Goal: Task Accomplishment & Management: Use online tool/utility

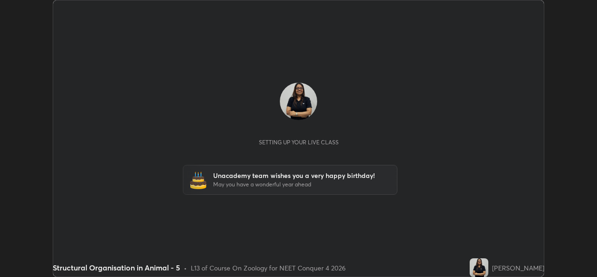
scroll to position [277, 597]
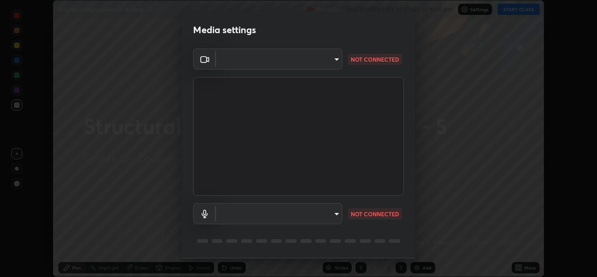
type input "b4951f90531da0d842cdcd629816b7b2be3c5c01230d926a2f210d32d9644bff"
type input "99848f2a9d109760ec62b66e2f255c73a791916cfc686045695a6d5e2156f403"
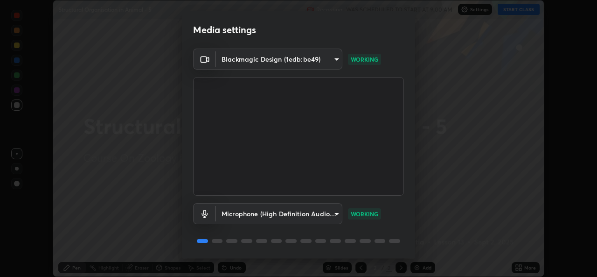
click at [336, 214] on body "Erase all Structural Organisation in Animal - 5 Recording WAS SCHEDULED TO STAR…" at bounding box center [298, 138] width 597 height 277
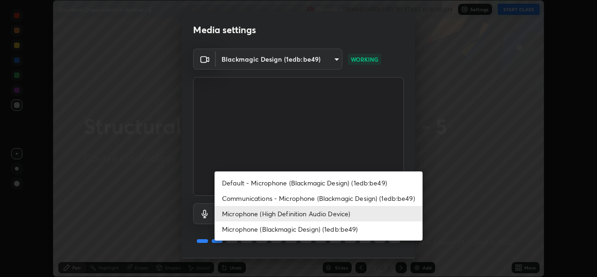
click at [321, 152] on div at bounding box center [298, 138] width 597 height 277
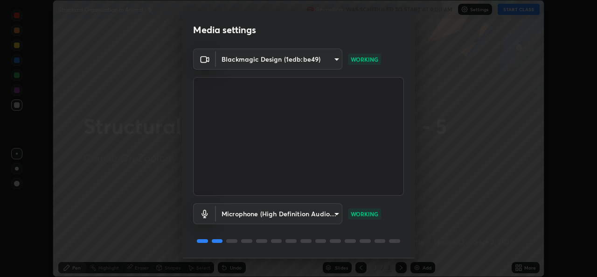
scroll to position [29, 0]
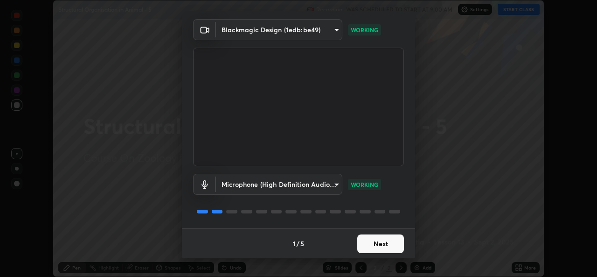
click at [384, 249] on button "Next" at bounding box center [380, 243] width 47 height 19
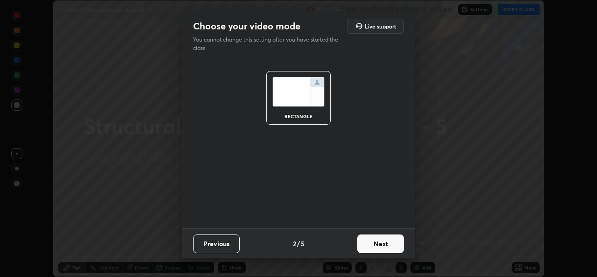
scroll to position [0, 0]
click at [386, 246] on button "Next" at bounding box center [380, 243] width 47 height 19
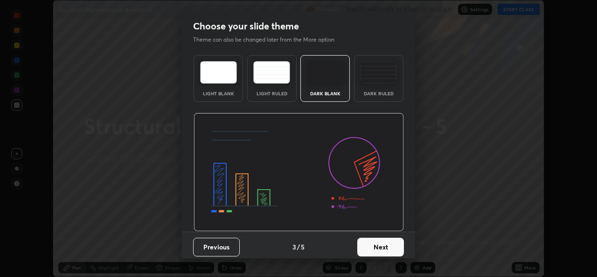
click at [392, 250] on button "Next" at bounding box center [380, 247] width 47 height 19
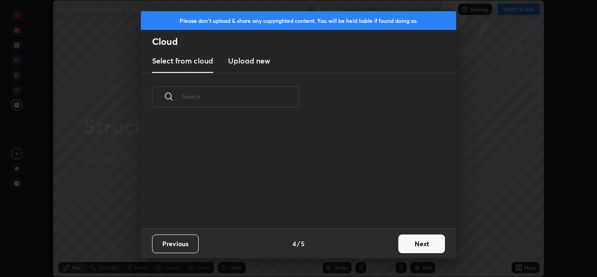
click at [416, 247] on button "Next" at bounding box center [422, 243] width 47 height 19
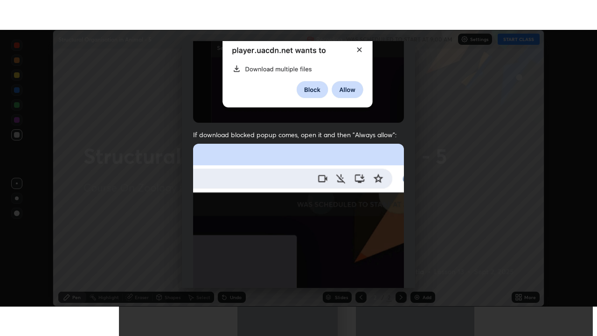
scroll to position [220, 0]
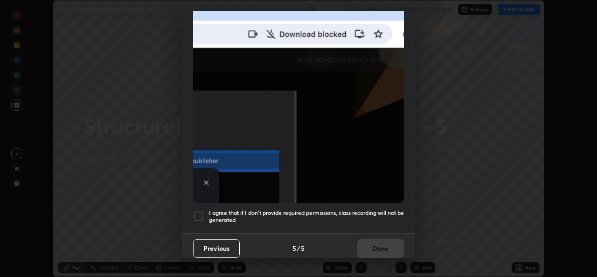
click at [196, 210] on div at bounding box center [198, 215] width 11 height 11
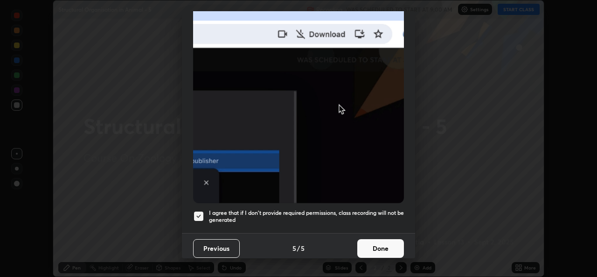
click at [372, 242] on button "Done" at bounding box center [380, 248] width 47 height 19
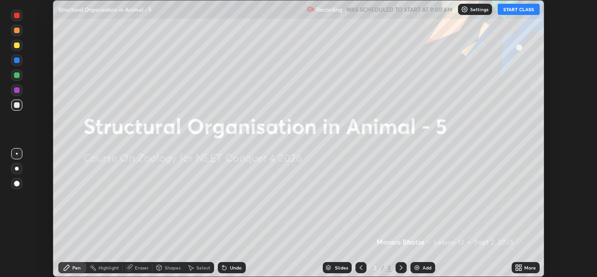
click at [529, 13] on button "START CLASS" at bounding box center [519, 9] width 42 height 11
click at [533, 268] on div "More" at bounding box center [531, 267] width 12 height 5
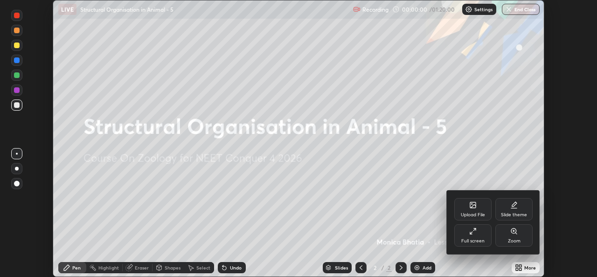
click at [474, 235] on div "Full screen" at bounding box center [473, 235] width 37 height 22
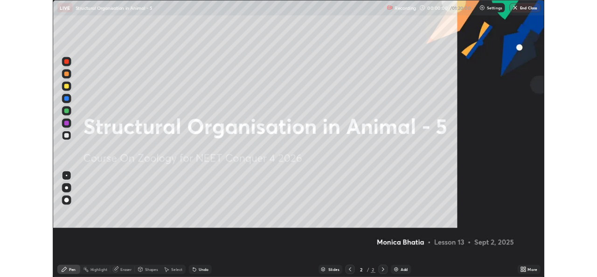
scroll to position [336, 597]
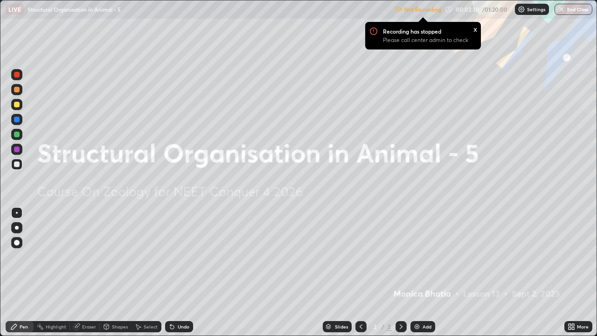
click at [475, 31] on div "x" at bounding box center [476, 29] width 4 height 10
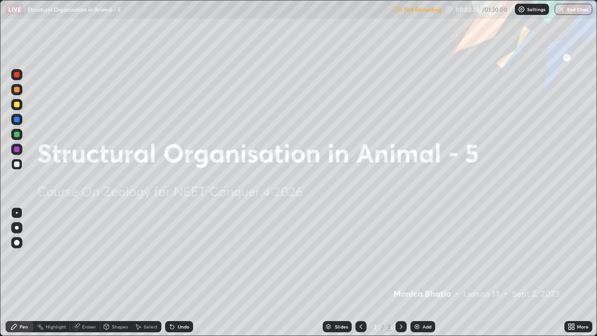
click at [574, 276] on icon at bounding box center [573, 325] width 2 height 2
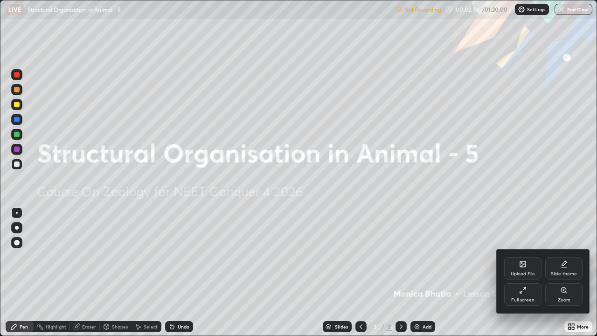
click at [523, 276] on icon at bounding box center [522, 290] width 7 height 7
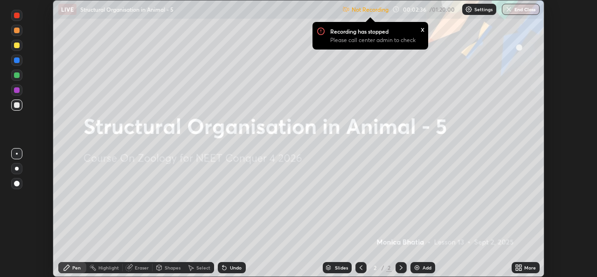
scroll to position [46392, 46071]
click at [478, 12] on p "Settings" at bounding box center [484, 9] width 18 height 5
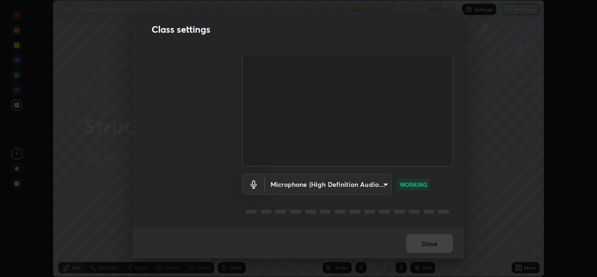
scroll to position [0, 0]
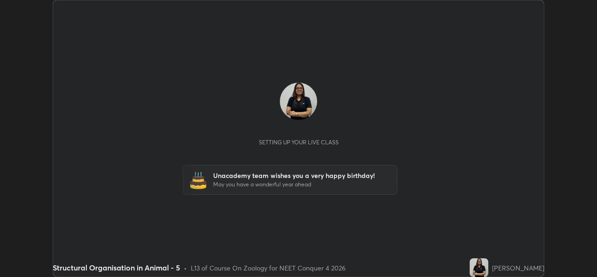
scroll to position [277, 597]
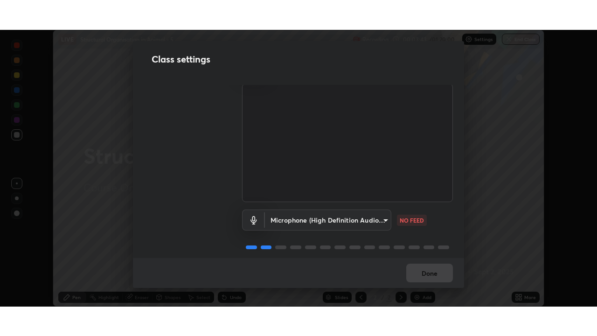
scroll to position [39, 0]
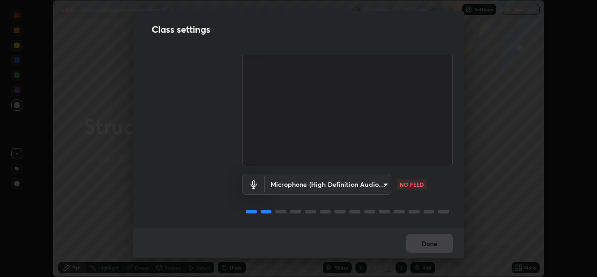
click at [369, 179] on body "Erase all LIVE Structural Organisation in Animal - 5 Recording 00:03:44 / 01:20…" at bounding box center [298, 138] width 597 height 277
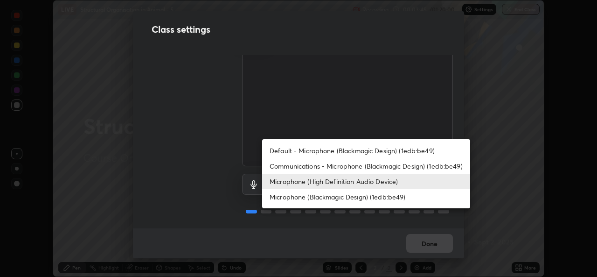
click at [322, 197] on li "Microphone (Blackmagic Design) (1edb:be49)" at bounding box center [366, 196] width 208 height 15
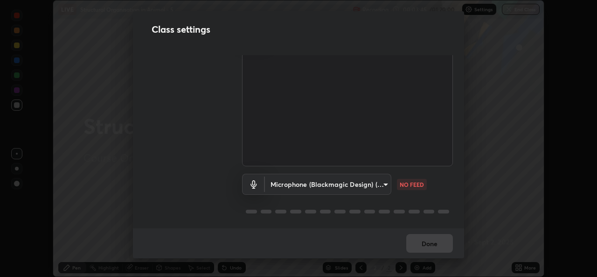
click at [343, 182] on body "Erase all LIVE Structural Organisation in Animal - 5 Recording 00:03:45 / 01:20…" at bounding box center [298, 138] width 597 height 277
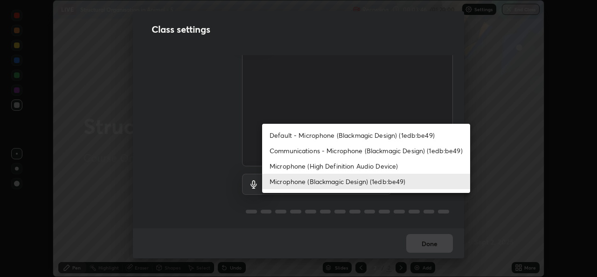
click at [325, 166] on li "Microphone (High Definition Audio Device)" at bounding box center [366, 165] width 208 height 15
type input "99848f2a9d109760ec62b66e2f255c73a791916cfc686045695a6d5e2156f403"
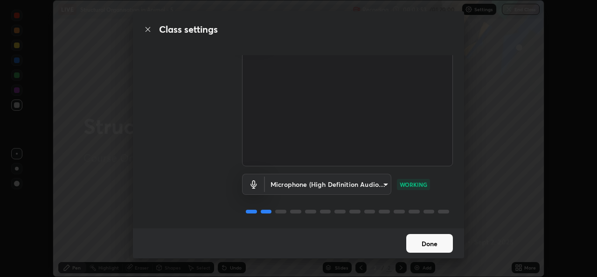
click at [443, 240] on button "Done" at bounding box center [429, 243] width 47 height 19
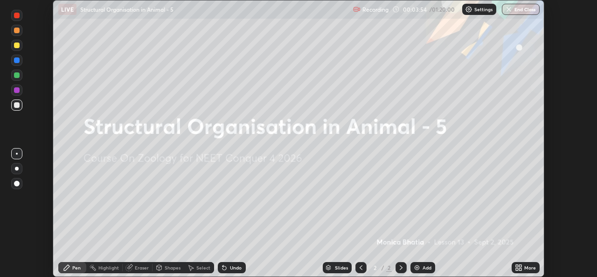
click at [525, 267] on div "More" at bounding box center [531, 267] width 12 height 5
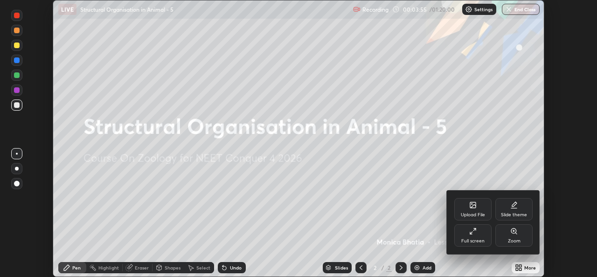
click at [482, 234] on div "Full screen" at bounding box center [473, 235] width 37 height 22
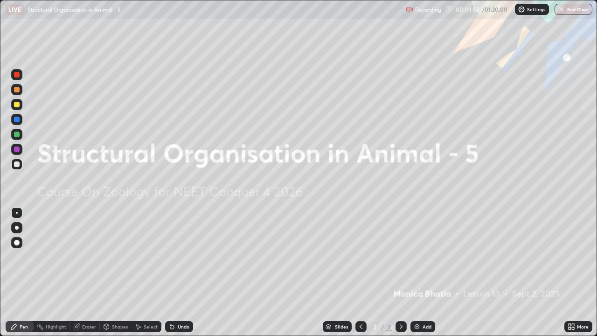
scroll to position [336, 597]
click at [431, 276] on div "Add" at bounding box center [423, 326] width 25 height 11
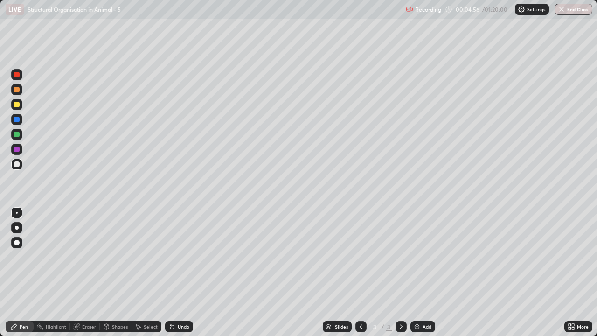
click at [17, 228] on div at bounding box center [17, 228] width 4 height 4
click at [361, 276] on div at bounding box center [361, 326] width 11 height 11
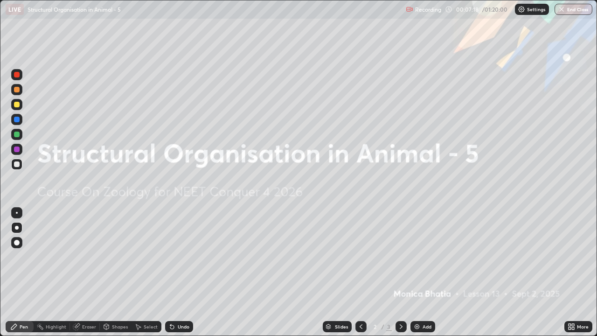
click at [425, 276] on div "Add" at bounding box center [427, 326] width 9 height 5
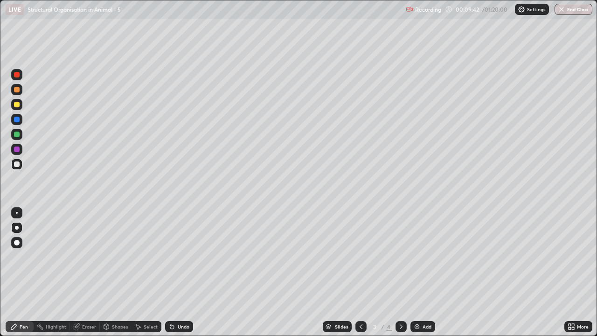
click at [17, 104] on div at bounding box center [17, 105] width 6 height 6
click at [16, 132] on div at bounding box center [17, 135] width 6 height 6
click at [18, 150] on div at bounding box center [17, 150] width 6 height 6
click at [15, 135] on div at bounding box center [17, 135] width 6 height 6
click at [18, 160] on div at bounding box center [16, 164] width 11 height 11
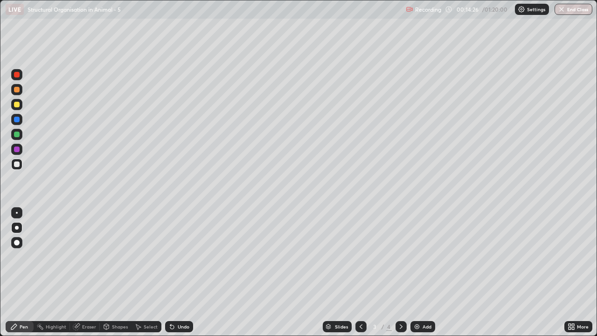
click at [22, 136] on div at bounding box center [16, 134] width 11 height 11
click at [399, 276] on icon at bounding box center [401, 326] width 7 height 7
click at [360, 276] on icon at bounding box center [361, 326] width 3 height 5
click at [400, 276] on icon at bounding box center [401, 326] width 3 height 5
click at [16, 119] on div at bounding box center [17, 120] width 6 height 6
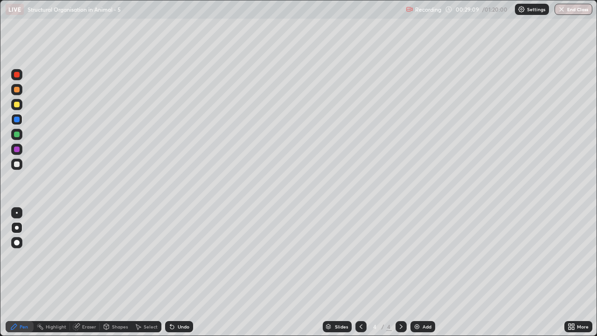
click at [17, 136] on div at bounding box center [17, 135] width 6 height 6
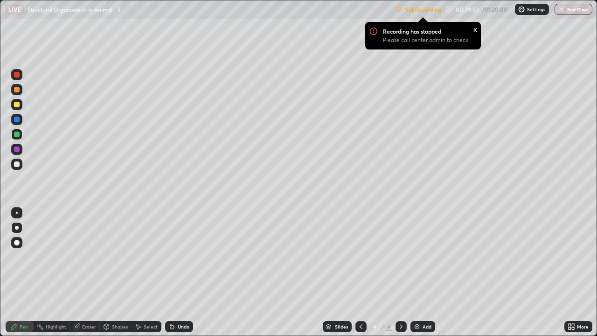
click at [427, 276] on div "Add" at bounding box center [427, 326] width 9 height 5
click at [18, 161] on div at bounding box center [17, 164] width 6 height 6
click at [19, 121] on div at bounding box center [17, 120] width 6 height 6
click at [430, 276] on div "Add" at bounding box center [427, 326] width 9 height 5
click at [17, 163] on div at bounding box center [17, 164] width 6 height 6
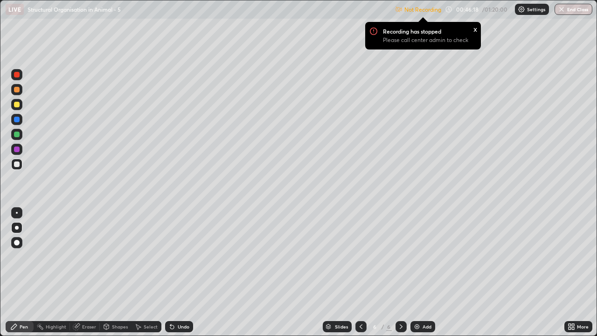
click at [84, 276] on div "Eraser" at bounding box center [89, 326] width 14 height 5
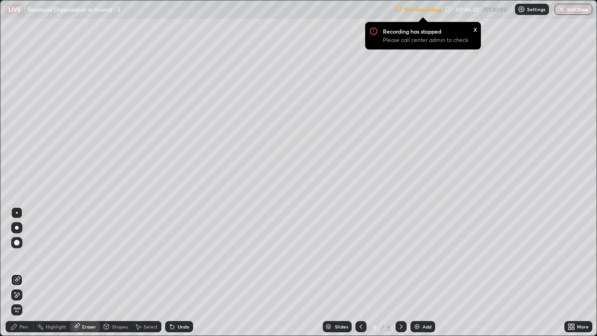
click at [25, 276] on div "Pen" at bounding box center [20, 326] width 28 height 11
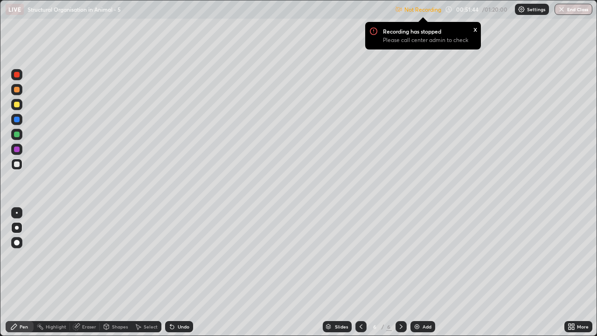
click at [360, 276] on icon at bounding box center [360, 326] width 7 height 7
click at [429, 276] on div "Add" at bounding box center [427, 326] width 9 height 5
click at [15, 134] on div at bounding box center [17, 135] width 6 height 6
click at [16, 149] on div at bounding box center [17, 150] width 6 height 6
click at [16, 119] on div at bounding box center [17, 120] width 6 height 6
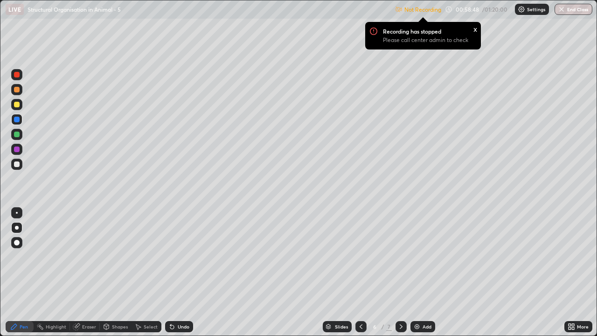
click at [529, 10] on p "Settings" at bounding box center [536, 9] width 18 height 5
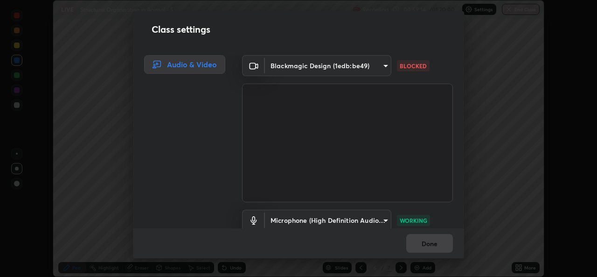
scroll to position [46392, 46071]
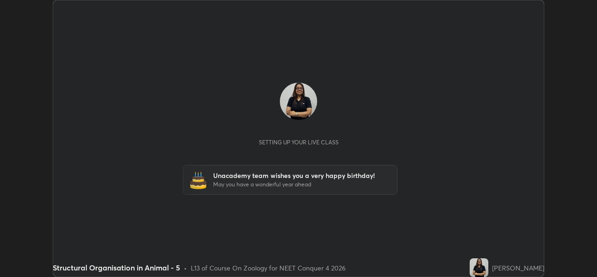
scroll to position [277, 597]
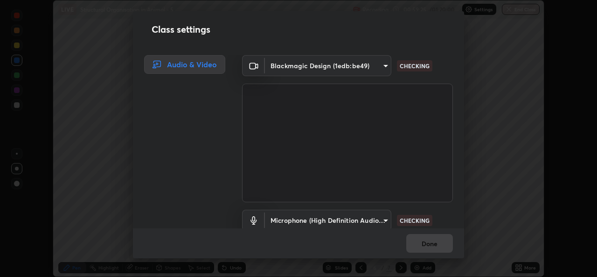
click at [520, 269] on div "Class settings Audio & Video Blackmagic Design (1edb:be49) b4951f90531da0d842cd…" at bounding box center [298, 138] width 597 height 277
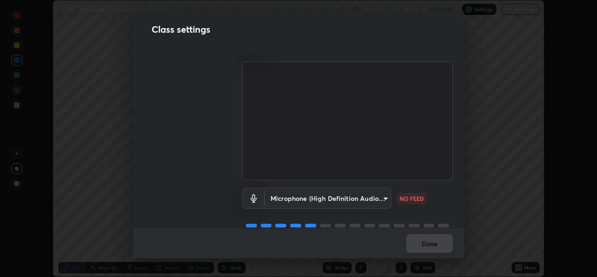
scroll to position [39, 0]
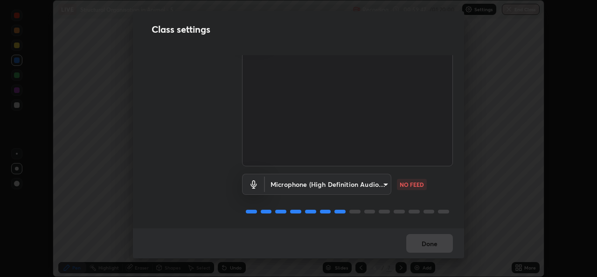
click at [315, 185] on body "Erase all LIVE Structural Organisation in Animal - 5 Recording 00:59:47 / 01:20…" at bounding box center [298, 138] width 597 height 277
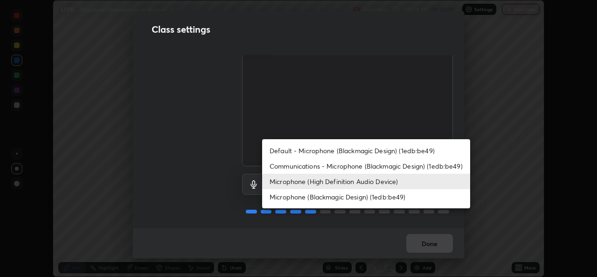
click at [288, 196] on li "Microphone (Blackmagic Design) (1edb:be49)" at bounding box center [366, 196] width 208 height 15
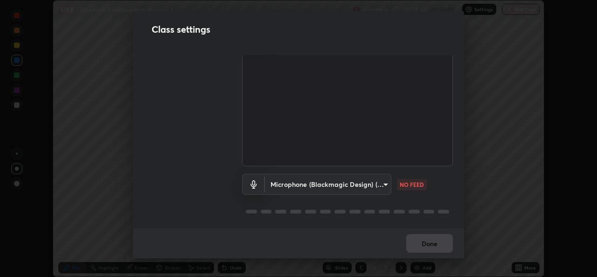
click at [301, 181] on body "Erase all LIVE Structural Organisation in Animal - 5 Recording 00:59:48 / 01:20…" at bounding box center [298, 138] width 597 height 277
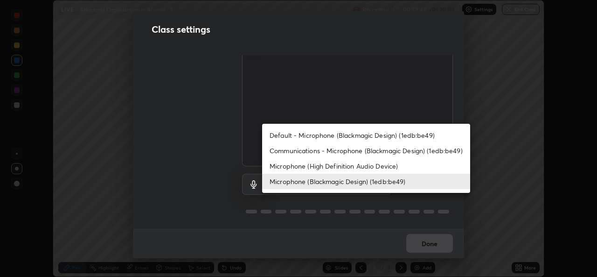
click at [298, 165] on li "Microphone (High Definition Audio Device)" at bounding box center [366, 165] width 208 height 15
type input "99848f2a9d109760ec62b66e2f255c73a791916cfc686045695a6d5e2156f403"
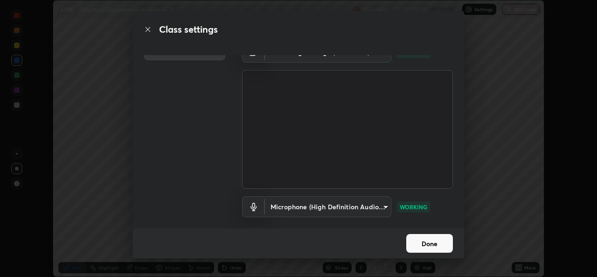
scroll to position [14, 0]
click at [426, 242] on button "Done" at bounding box center [429, 243] width 47 height 19
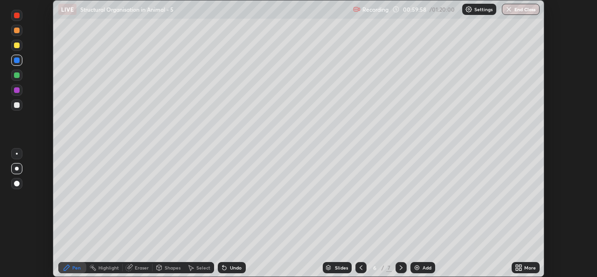
click at [483, 8] on p "Settings" at bounding box center [484, 9] width 18 height 5
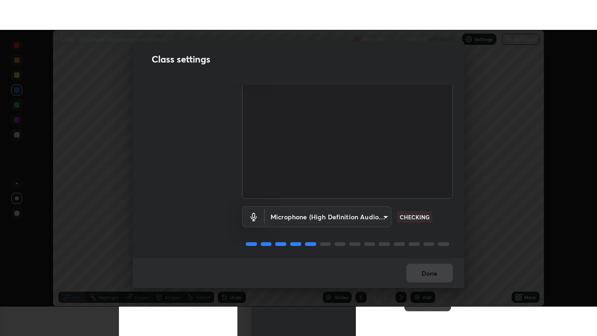
scroll to position [39, 0]
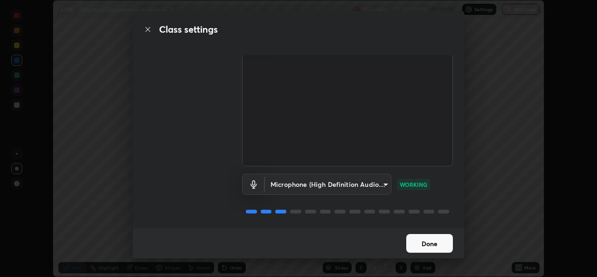
click at [437, 239] on button "Done" at bounding box center [429, 243] width 47 height 19
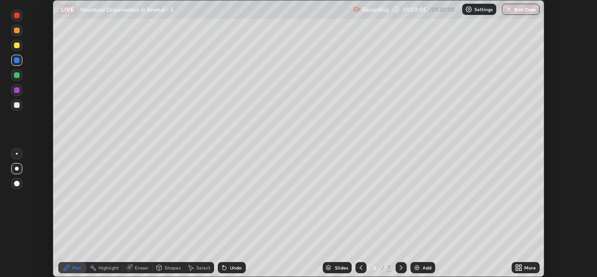
click at [524, 265] on div "More" at bounding box center [526, 267] width 28 height 11
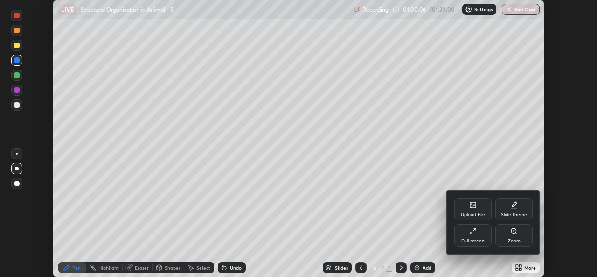
click at [482, 234] on div "Full screen" at bounding box center [473, 235] width 37 height 22
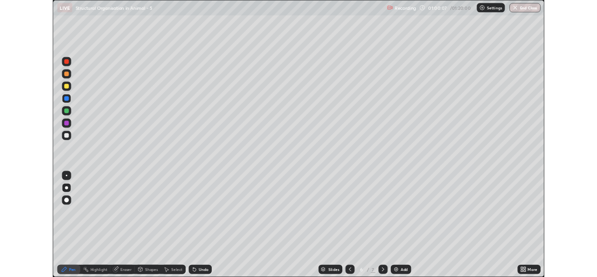
scroll to position [336, 597]
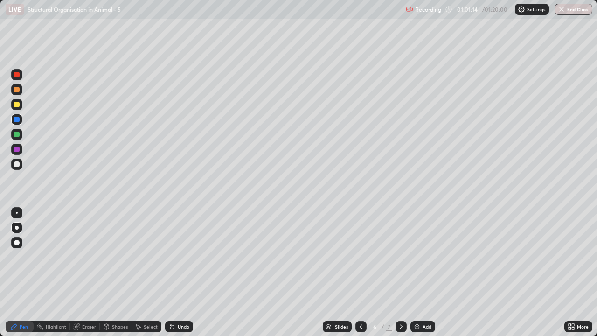
click at [360, 276] on icon at bounding box center [360, 326] width 7 height 7
click at [398, 276] on div at bounding box center [401, 326] width 11 height 11
click at [570, 8] on button "End Class" at bounding box center [574, 9] width 38 height 11
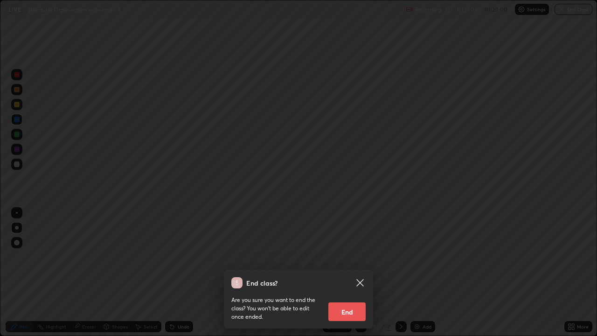
click at [340, 276] on button "End" at bounding box center [347, 311] width 37 height 19
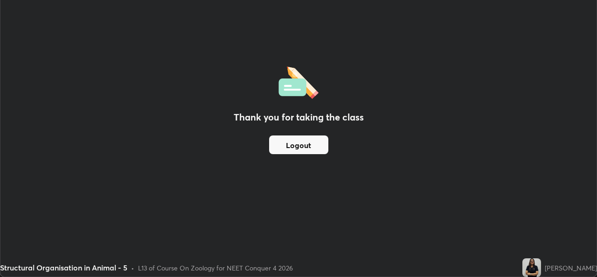
scroll to position [46392, 46071]
